Goal: Browse casually

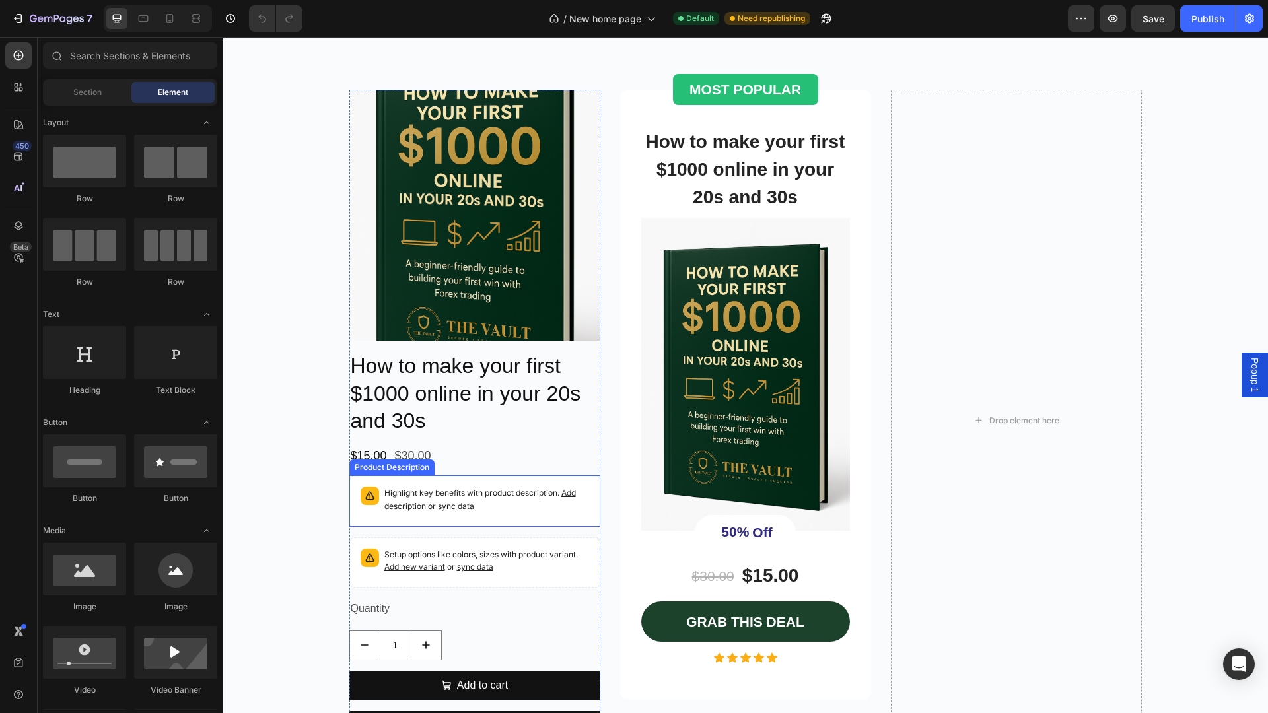
scroll to position [2142, 0]
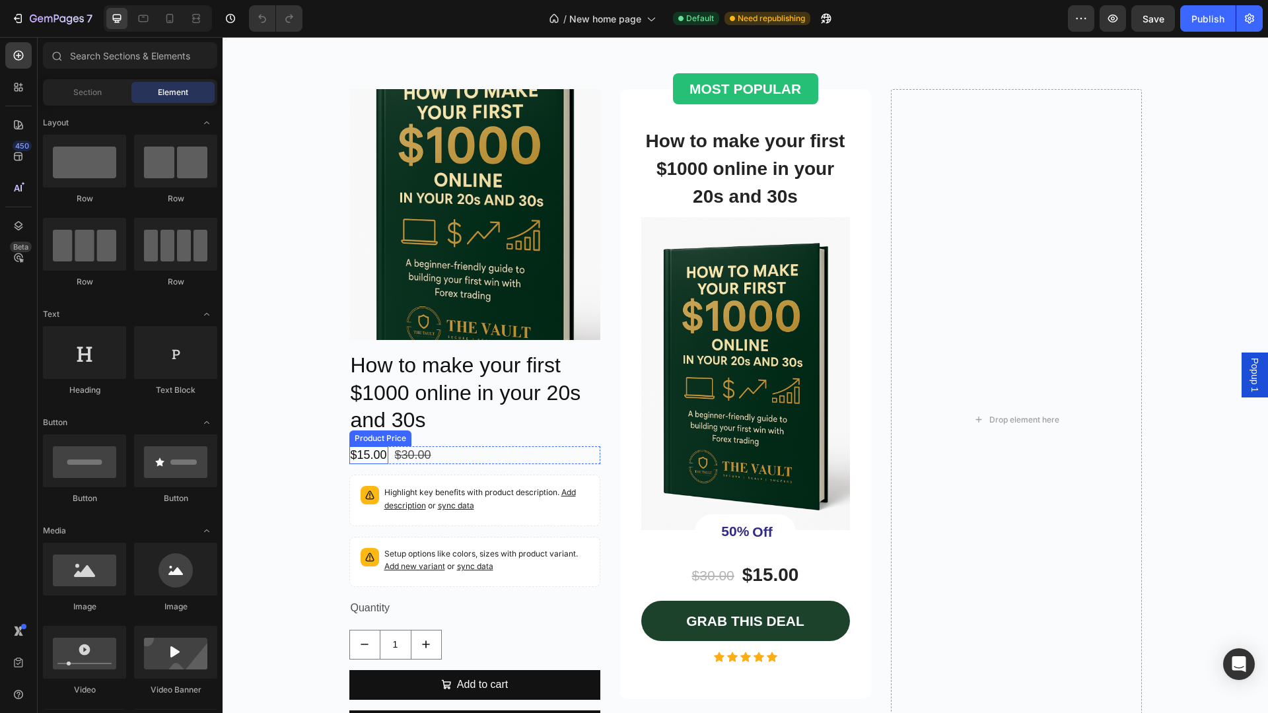
click at [373, 454] on div "$15.00" at bounding box center [368, 456] width 39 height 18
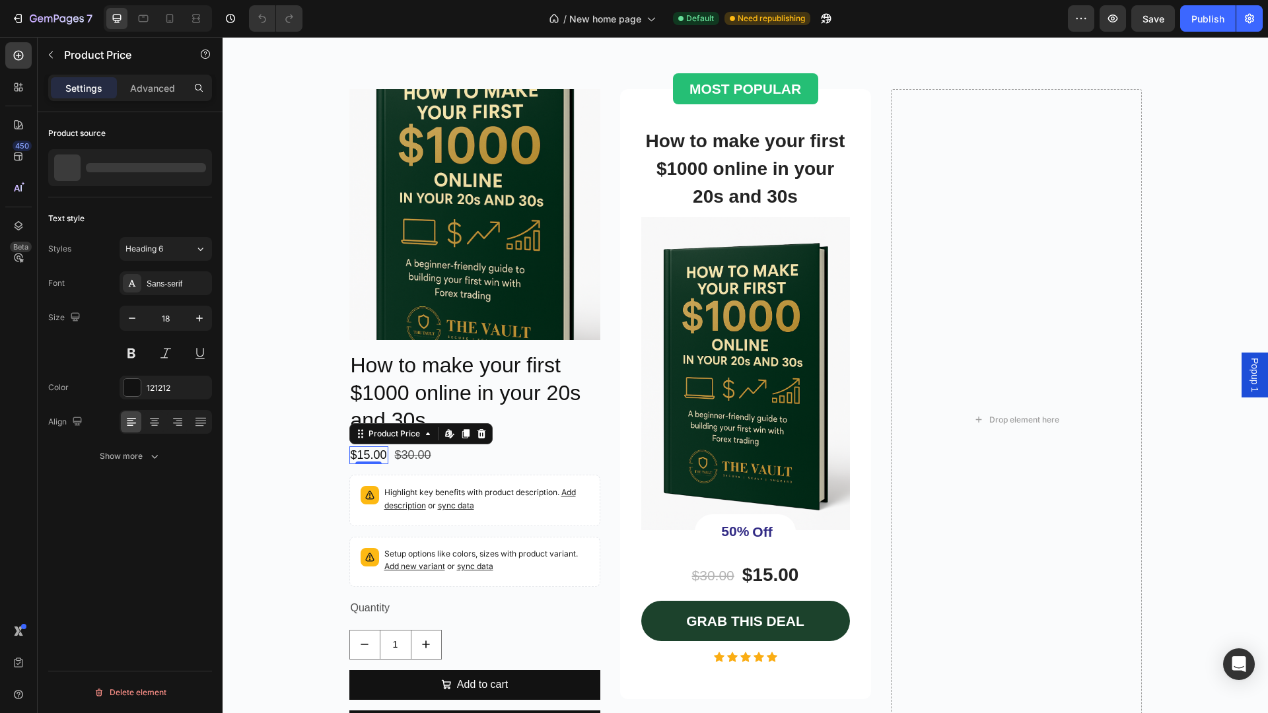
click at [372, 454] on div "$15.00" at bounding box center [368, 456] width 39 height 18
click at [373, 455] on div "$15.00" at bounding box center [368, 456] width 39 height 18
click at [427, 404] on h1 "How to make your first $1000 online in your 20s and 30s" at bounding box center [474, 393] width 251 height 85
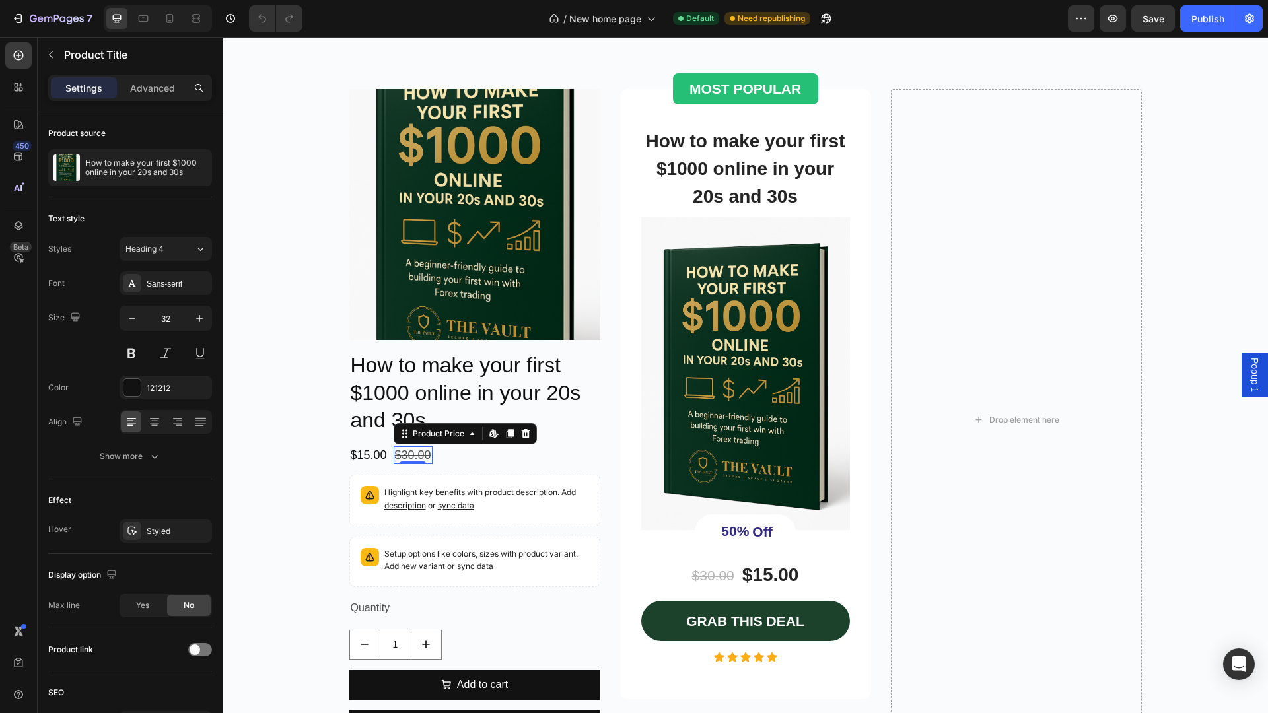
click at [410, 454] on div "$30.00" at bounding box center [413, 456] width 39 height 18
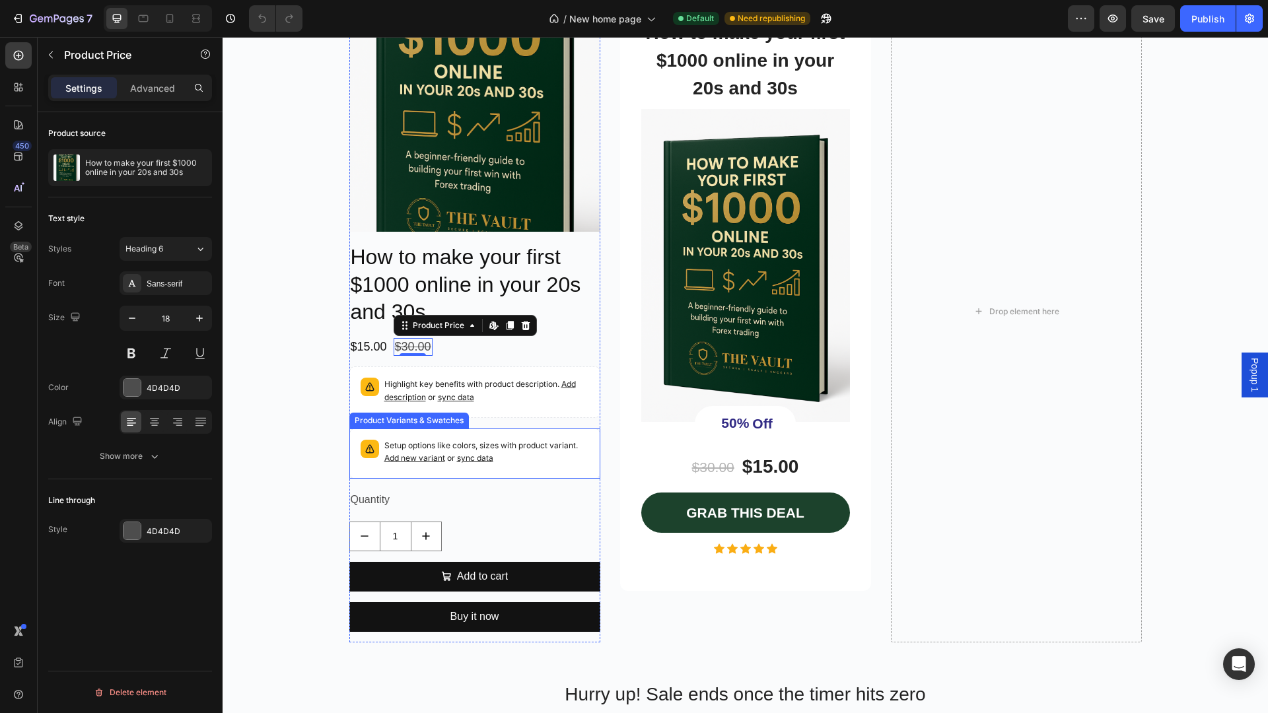
scroll to position [2284, 0]
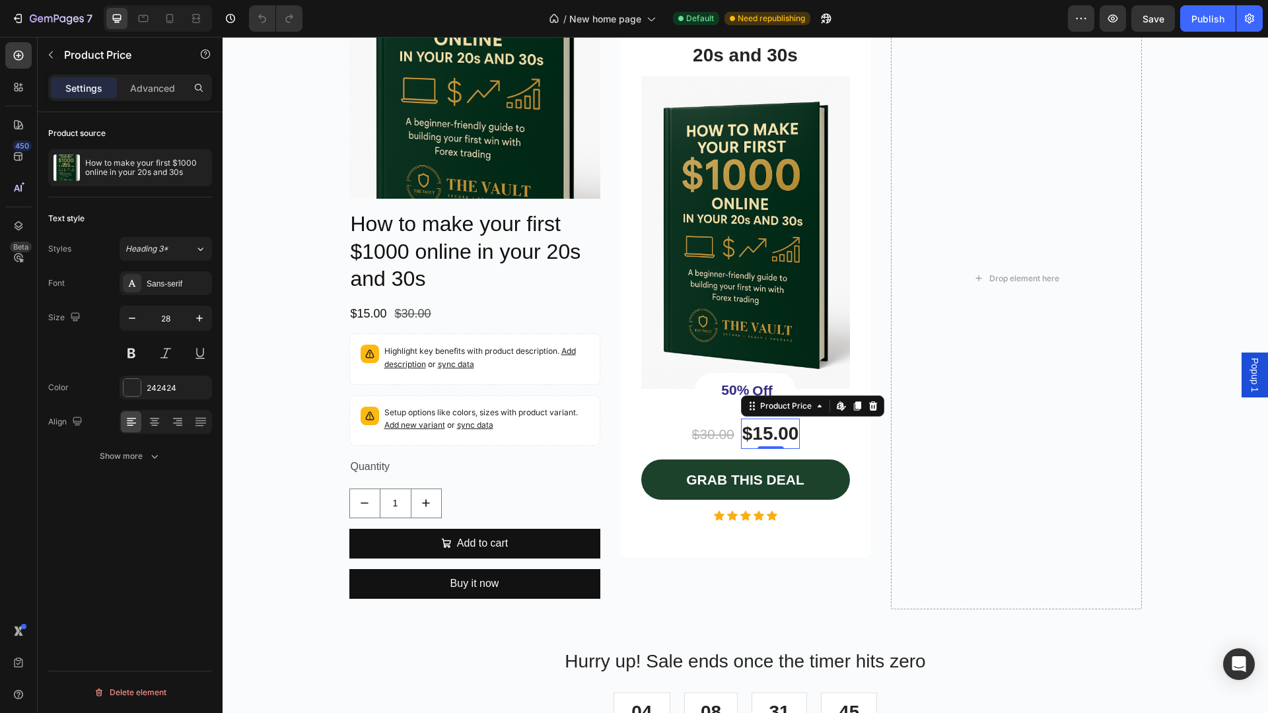
click at [774, 432] on div "$15.00" at bounding box center [770, 434] width 59 height 30
click at [778, 434] on div "$15.00" at bounding box center [770, 434] width 59 height 30
click at [836, 405] on icon at bounding box center [841, 406] width 11 height 11
